Goal: Task Accomplishment & Management: Manage account settings

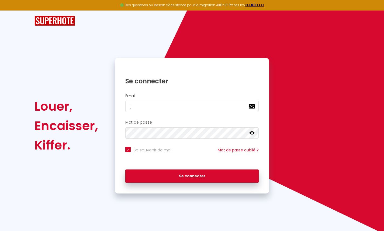
type input "jm"
checkbox input "true"
type input "jmdu"
checkbox input "true"
type input "jmdupo"
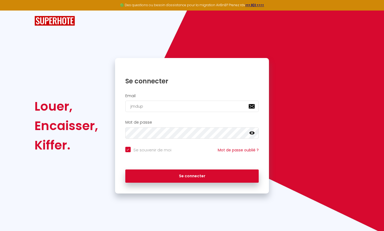
checkbox input "true"
type input "jmdupouy"
checkbox input "true"
type input "jmdupouy19"
checkbox input "true"
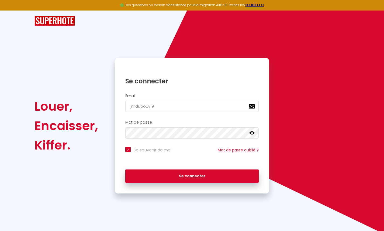
type input "jmdupouy196"
checkbox input "true"
type input "jmdupouy1968"
checkbox input "true"
type input "jmdupouy1968@"
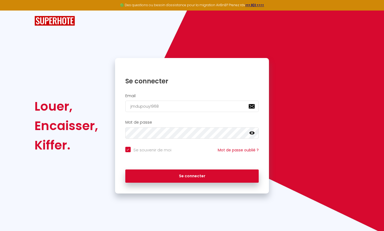
checkbox input "true"
type input "jmdupouy1968@g"
checkbox input "true"
type input "jmdupouy1968@gm"
checkbox input "true"
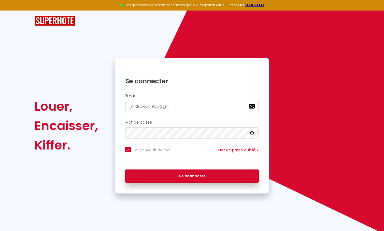
type input "jmdupouy1968@gma"
checkbox input "true"
type input "jmdupouy1968@gmai"
checkbox input "true"
type input "jmdupouy1968@gmail"
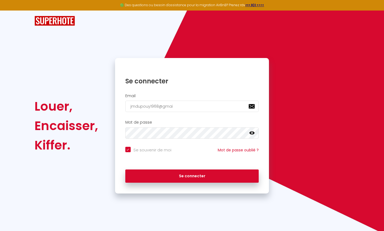
checkbox input "true"
type input "jmdupouy1968@gmail."
checkbox input "true"
type input "jmdupouy1968@gmail.c"
checkbox input "true"
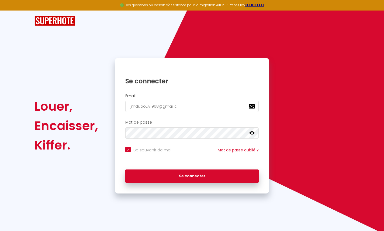
type input "jmdupouy1968@gmail.co"
checkbox input "true"
type input "jmdupouy1968@gmail.com"
checkbox input "true"
type input "jmdupouy1968@gmail.com"
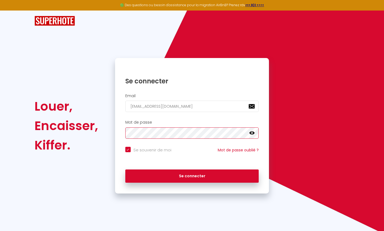
click at [192, 175] on button "Se connecter" at bounding box center [192, 175] width 134 height 13
checkbox input "true"
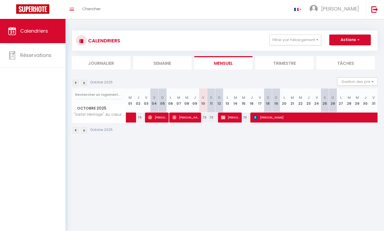
click at [282, 61] on li "Trimestre" at bounding box center [284, 62] width 58 height 13
